Goal: Information Seeking & Learning: Understand process/instructions

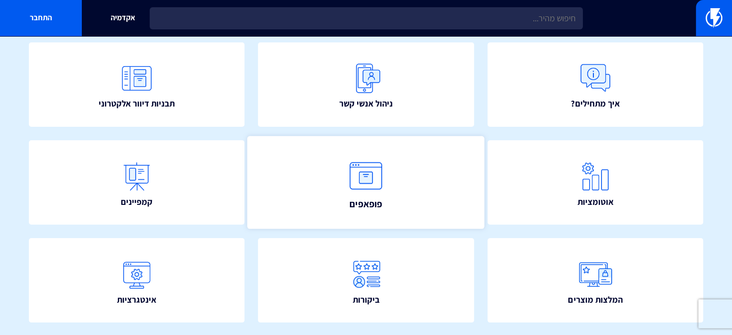
scroll to position [85, 0]
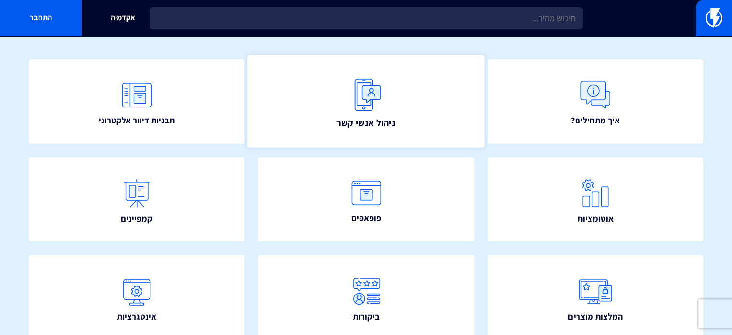
click at [342, 104] on link "ניהול אנשי קשר" at bounding box center [365, 101] width 237 height 93
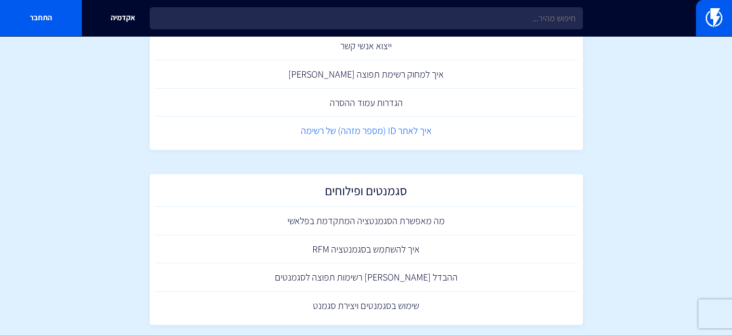
scroll to position [476, 0]
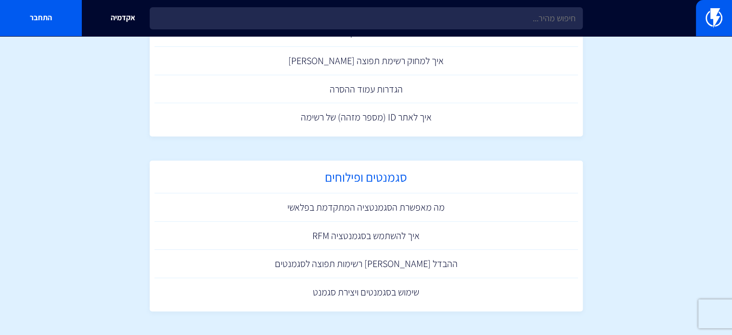
click at [366, 179] on h2 "סגמנטים ופילוחים" at bounding box center [366, 179] width 414 height 19
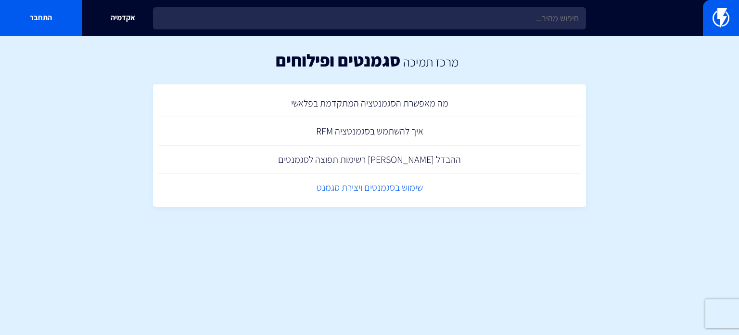
click at [390, 198] on link "שימוש בסגמנטים ויצירת סגמנט" at bounding box center [370, 187] width 424 height 28
